Goal: Ask a question

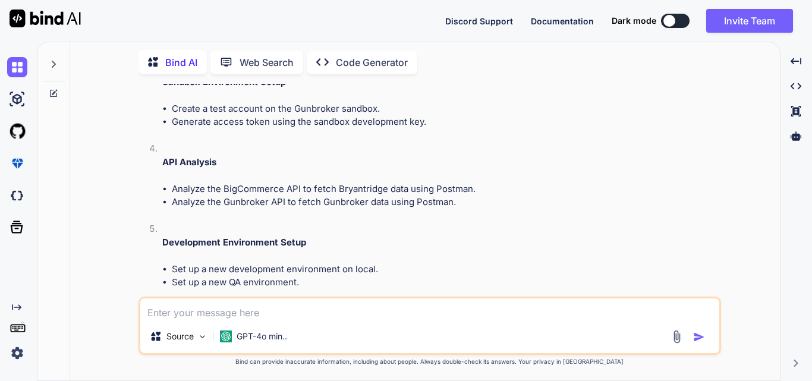
scroll to position [810, 0]
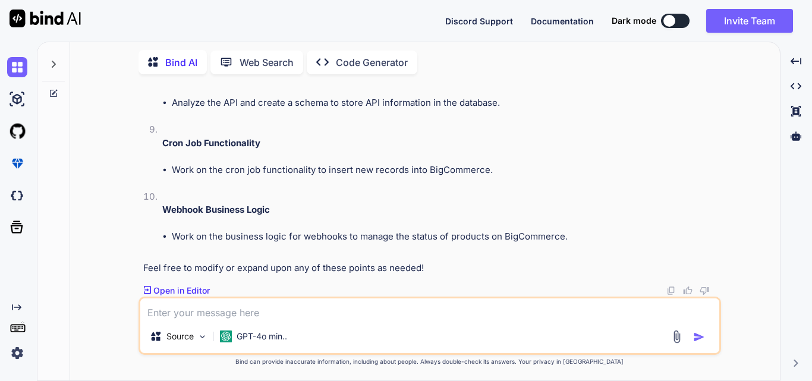
click at [257, 318] on textarea at bounding box center [429, 309] width 579 height 21
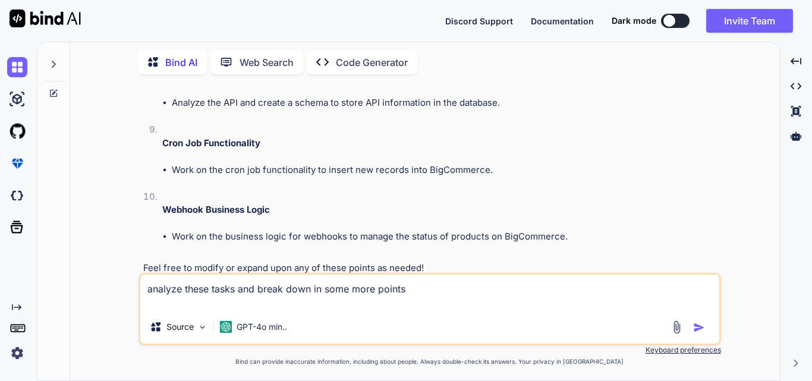
paste textarea "API Schema Development Analyze the API and create a schema to store API informa…"
type textarea "analyze these tasks and break down in some more points API Schema Development A…"
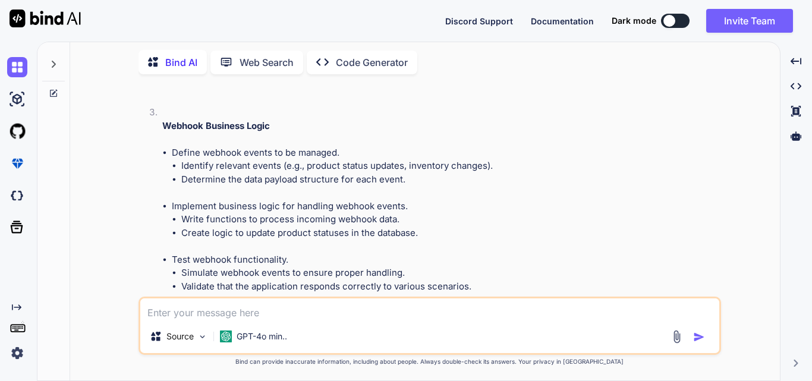
scroll to position [1980, 0]
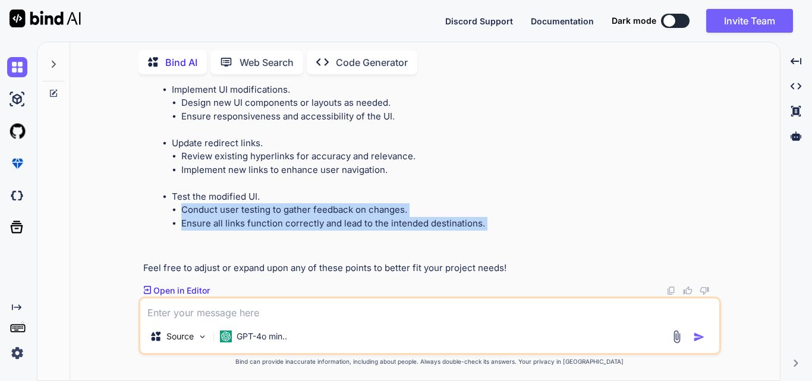
drag, startPoint x: 183, startPoint y: 211, endPoint x: 414, endPoint y: 232, distance: 232.3
click at [414, 231] on li "Test the modified UI. Conduct user testing to gather feedback on changes. Ensur…" at bounding box center [445, 217] width 547 height 54
click at [414, 232] on li "Test the modified UI. Conduct user testing to gather feedback on changes. Ensur…" at bounding box center [445, 217] width 547 height 54
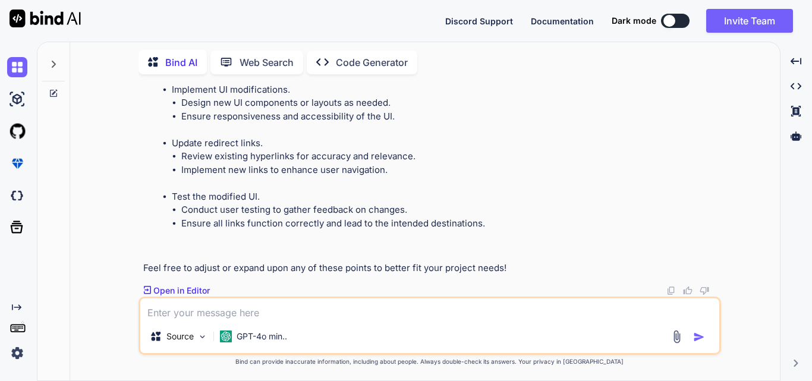
click at [485, 223] on li "Ensure all links function correctly and lead to the intended destinations." at bounding box center [450, 224] width 538 height 14
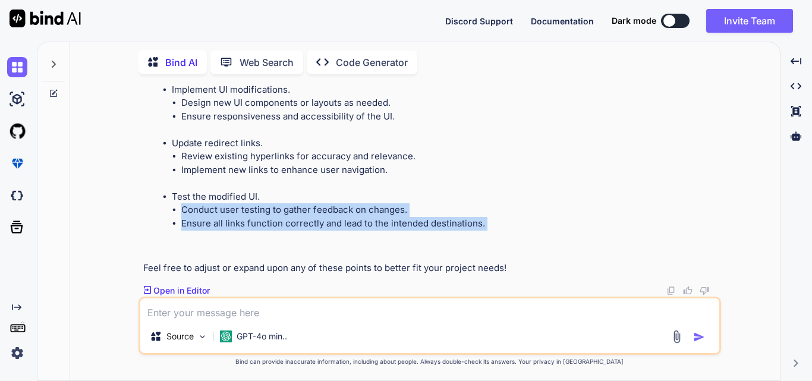
drag, startPoint x: 485, startPoint y: 223, endPoint x: 187, endPoint y: 212, distance: 298.1
click at [187, 212] on ul "Conduct user testing to gather feedback on changes. Ensure all links function c…" at bounding box center [445, 216] width 547 height 27
click at [187, 212] on li "Conduct user testing to gather feedback on changes." at bounding box center [450, 210] width 538 height 14
drag, startPoint x: 182, startPoint y: 206, endPoint x: 496, endPoint y: 218, distance: 314.2
click at [496, 218] on ul "Conduct user testing to gather feedback on changes. Ensure all links function c…" at bounding box center [445, 216] width 547 height 27
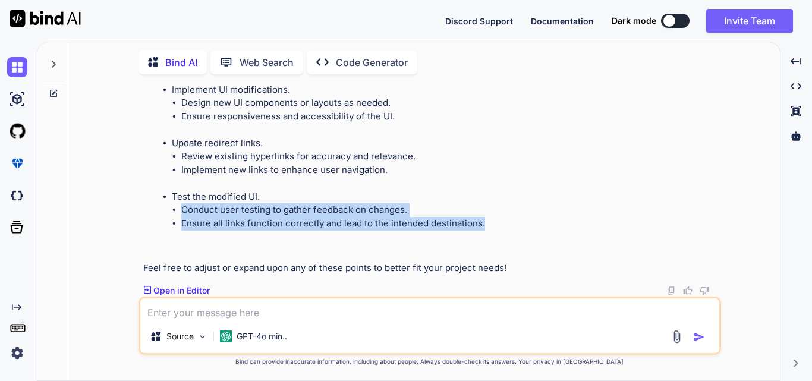
click at [496, 218] on li "Ensure all links function correctly and lead to the intended destinations." at bounding box center [450, 224] width 538 height 14
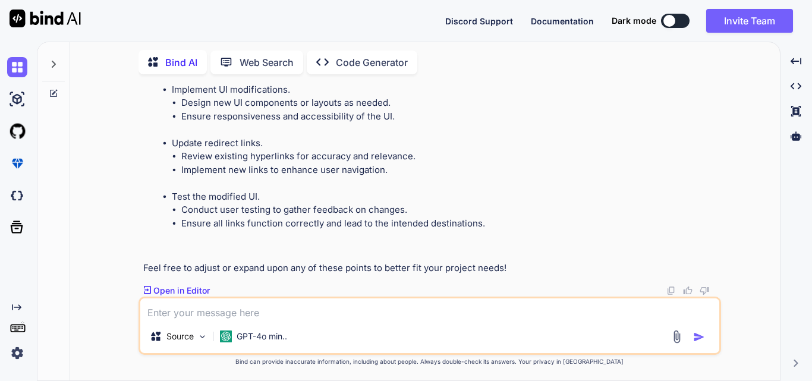
click at [420, 207] on li "Conduct user testing to gather feedback on changes." at bounding box center [450, 210] width 538 height 14
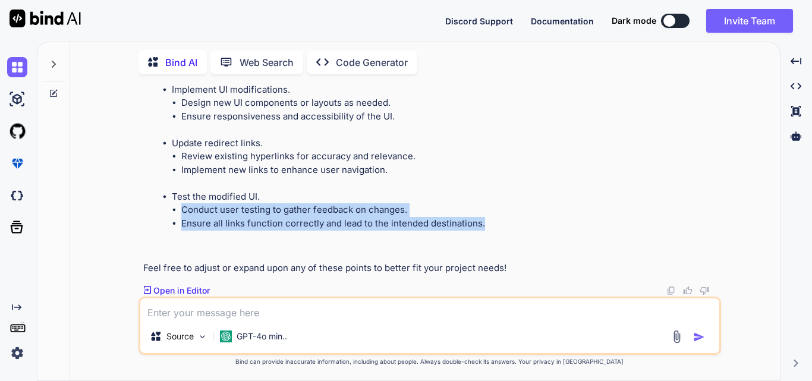
drag, startPoint x: 181, startPoint y: 210, endPoint x: 514, endPoint y: 224, distance: 332.7
click at [514, 224] on ul "Conduct user testing to gather feedback on changes. Ensure all links function c…" at bounding box center [445, 216] width 547 height 27
click at [514, 224] on li "Ensure all links function correctly and lead to the intended destinations." at bounding box center [450, 224] width 538 height 14
